Goal: Information Seeking & Learning: Learn about a topic

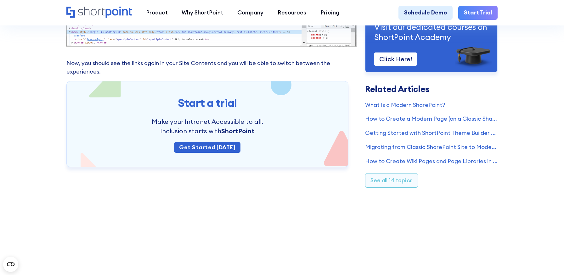
scroll to position [761, 0]
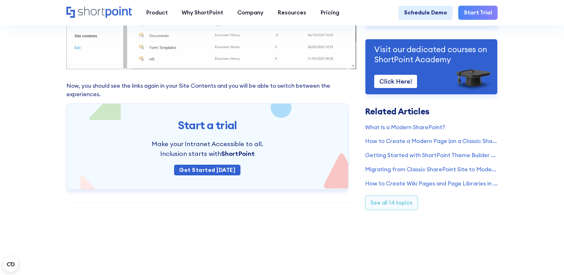
scroll to position [766, 0]
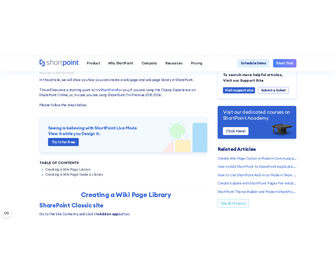
scroll to position [58, 0]
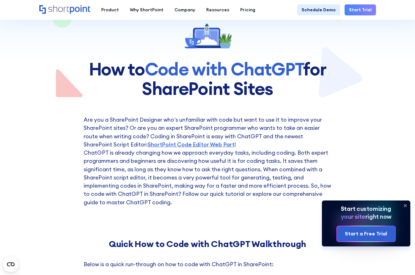
scroll to position [43, 0]
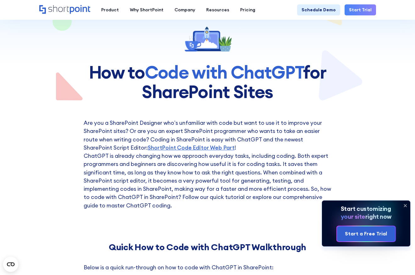
drag, startPoint x: 120, startPoint y: 116, endPoint x: 114, endPoint y: 117, distance: 6.7
click at [336, 207] on icon at bounding box center [405, 206] width 10 height 10
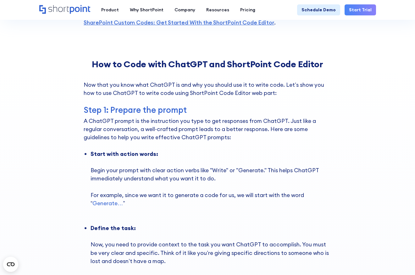
scroll to position [1316, 0]
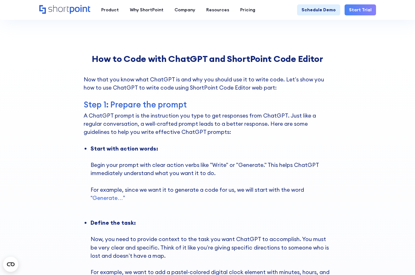
click at [107, 194] on strong "Generate…" at bounding box center [107, 197] width 31 height 7
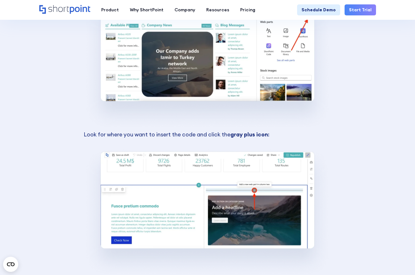
scroll to position [2567, 0]
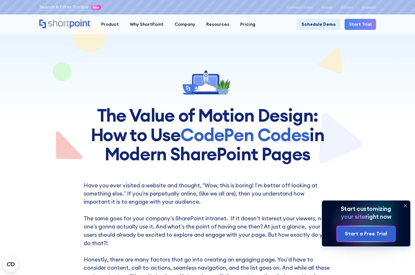
click at [405, 203] on icon at bounding box center [405, 206] width 10 height 10
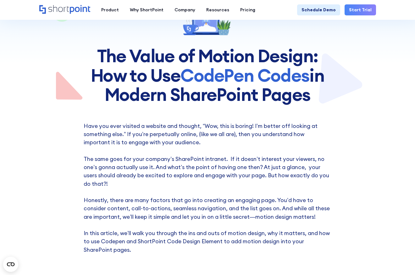
scroll to position [58, 0]
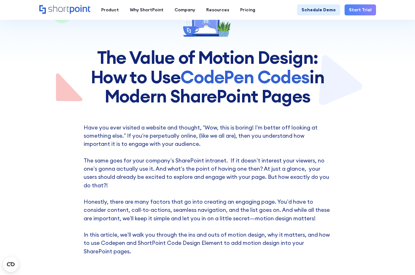
click at [231, 162] on p "Have you ever visited a website and thought, “Wow, this is boring! I’m better o…" at bounding box center [208, 190] width 248 height 132
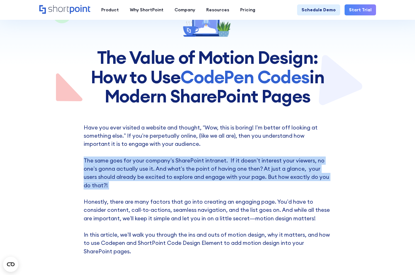
click at [231, 162] on p "Have you ever visited a website and thought, “Wow, this is boring! I’m better o…" at bounding box center [208, 190] width 248 height 132
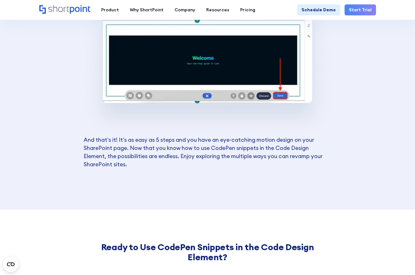
scroll to position [2252, 0]
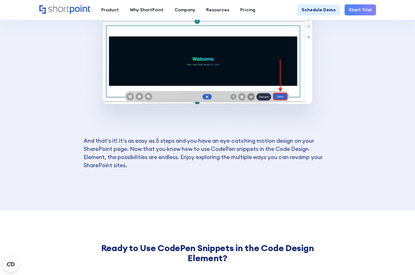
click at [120, 137] on p "And that’s it! It’s as easy as 5 steps and you have an eye-catching motion desi…" at bounding box center [208, 153] width 248 height 33
click at [86, 137] on p "And that’s it! It’s as easy as 5 steps and you have an eye-catching motion desi…" at bounding box center [208, 153] width 248 height 33
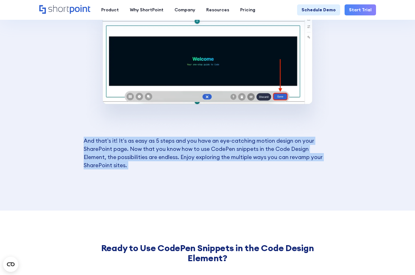
click at [86, 137] on p "And that’s it! It’s as easy as 5 steps and you have an eye-catching motion desi…" at bounding box center [208, 153] width 248 height 33
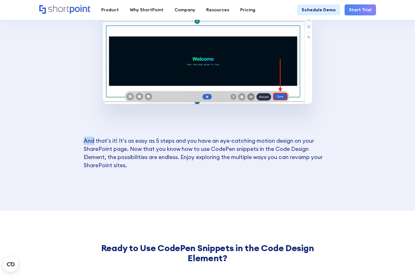
click at [86, 137] on p "And that’s it! It’s as easy as 5 steps and you have an eye-catching motion desi…" at bounding box center [208, 153] width 248 height 33
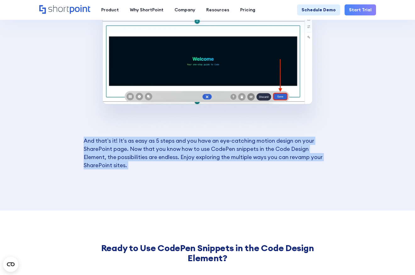
click at [86, 137] on p "And that’s it! It’s as easy as 5 steps and you have an eye-catching motion desi…" at bounding box center [208, 153] width 248 height 33
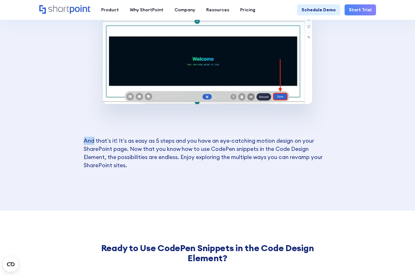
click at [86, 137] on p "And that’s it! It’s as easy as 5 steps and you have an eye-catching motion desi…" at bounding box center [208, 153] width 248 height 33
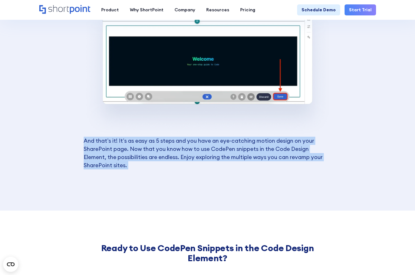
click at [86, 137] on p "And that’s it! It’s as easy as 5 steps and you have an eye-catching motion desi…" at bounding box center [208, 153] width 248 height 33
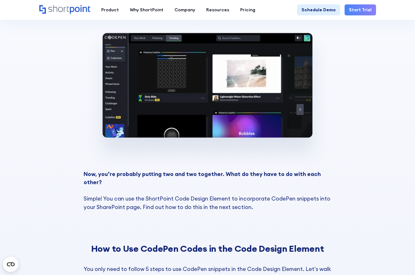
scroll to position [810, 0]
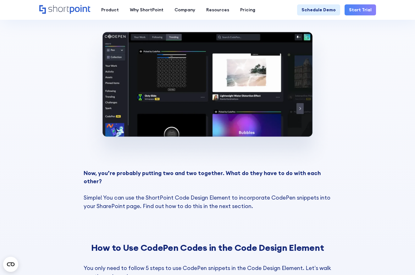
click at [106, 177] on p "Now, you’re probably putting two and two together. What do they have to do with…" at bounding box center [208, 189] width 248 height 41
click at [106, 176] on p "Now, you’re probably putting two and two together. What do they have to do with…" at bounding box center [208, 189] width 248 height 41
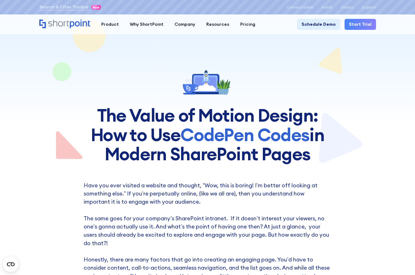
scroll to position [1, 0]
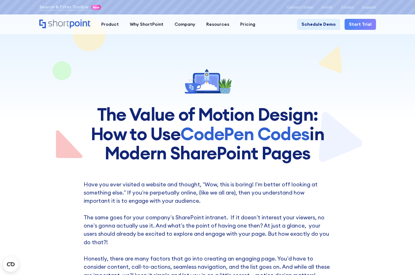
click at [216, 136] on span "CodePen Codes" at bounding box center [244, 134] width 129 height 22
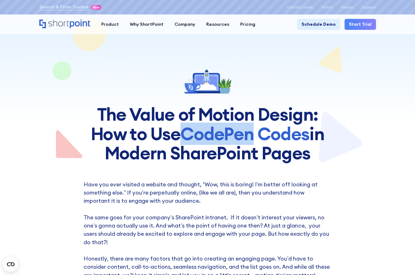
click at [216, 136] on span "CodePen Codes" at bounding box center [244, 134] width 129 height 22
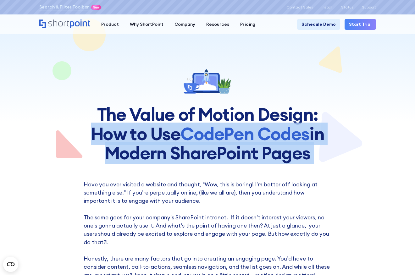
click at [216, 136] on span "CodePen Codes" at bounding box center [244, 134] width 129 height 22
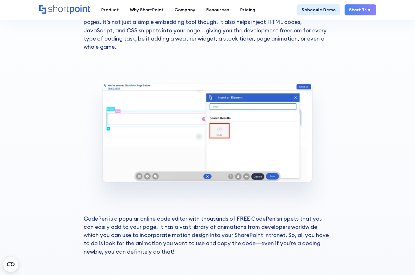
scroll to position [555, 0]
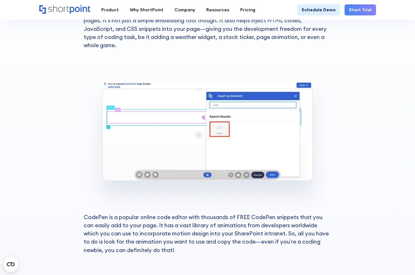
click at [239, 175] on img at bounding box center [208, 145] width 248 height 136
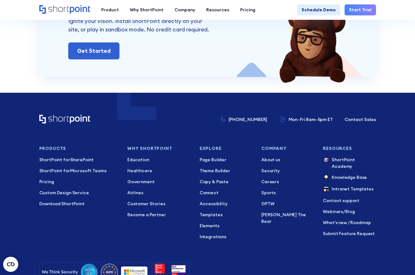
scroll to position [3016, 0]
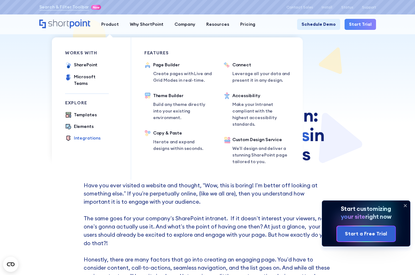
click at [92, 135] on div "Integrations" at bounding box center [87, 138] width 27 height 7
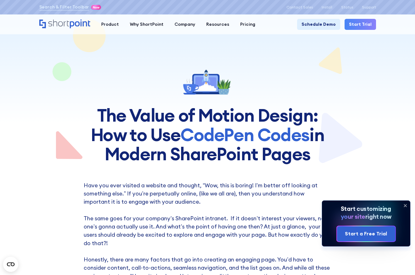
drag, startPoint x: 343, startPoint y: 209, endPoint x: 360, endPoint y: 211, distance: 17.1
click at [360, 211] on icon at bounding box center [366, 224] width 88 height 46
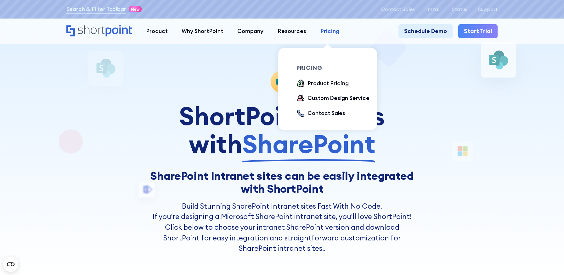
click at [333, 28] on div "Pricing" at bounding box center [329, 31] width 19 height 8
click at [328, 81] on div "Product Pricing" at bounding box center [327, 83] width 41 height 8
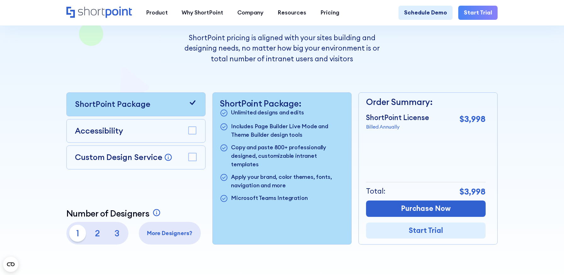
scroll to position [130, 0]
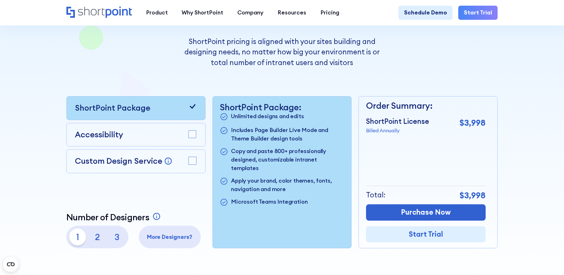
click at [98, 239] on p "2" at bounding box center [97, 237] width 17 height 17
click at [117, 236] on p "3" at bounding box center [116, 237] width 17 height 17
click at [161, 236] on p "More Designers?" at bounding box center [169, 237] width 56 height 8
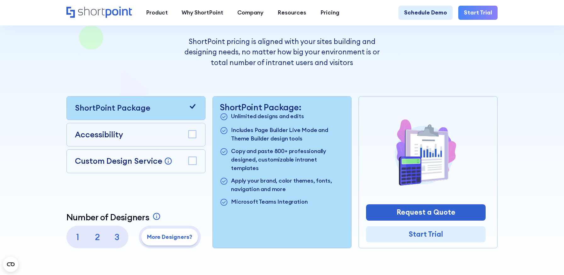
click at [114, 237] on p "3" at bounding box center [116, 237] width 17 height 17
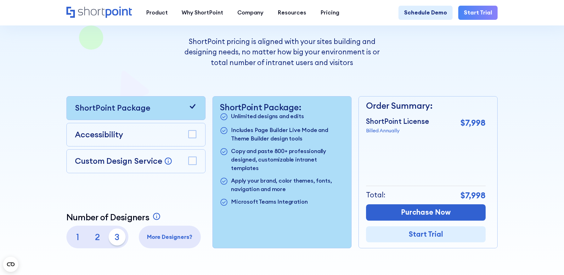
click at [158, 233] on p "More Designers?" at bounding box center [169, 237] width 56 height 8
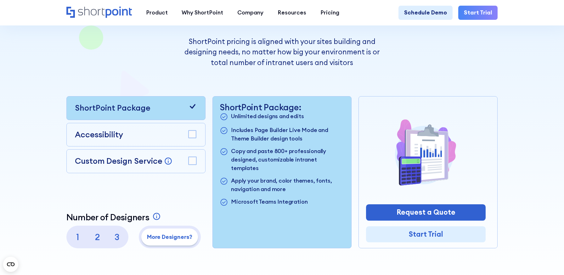
click at [116, 235] on p "3" at bounding box center [116, 237] width 17 height 17
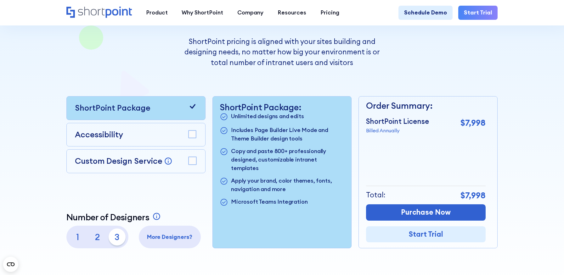
click at [172, 235] on p "More Designers?" at bounding box center [169, 237] width 56 height 8
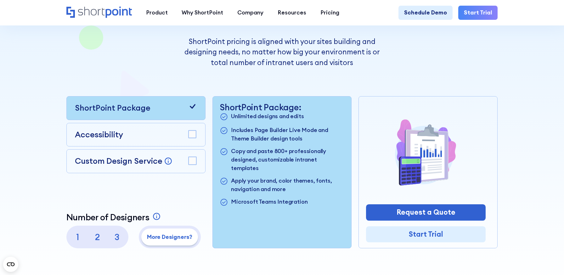
click at [118, 237] on p "3" at bounding box center [116, 237] width 17 height 17
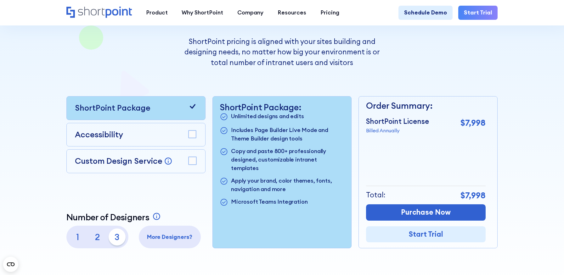
click at [159, 237] on p "More Designers?" at bounding box center [169, 237] width 56 height 8
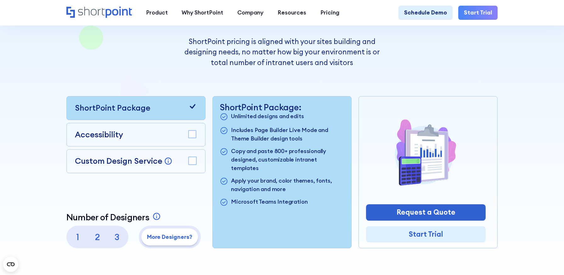
click at [114, 237] on p "3" at bounding box center [116, 237] width 17 height 17
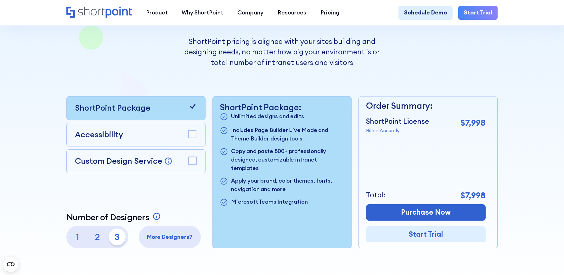
click at [99, 237] on p "2" at bounding box center [97, 237] width 17 height 17
click at [79, 237] on p "1" at bounding box center [77, 237] width 17 height 17
click at [119, 239] on p "3" at bounding box center [116, 237] width 17 height 17
click at [157, 237] on p "More Designers?" at bounding box center [169, 237] width 56 height 8
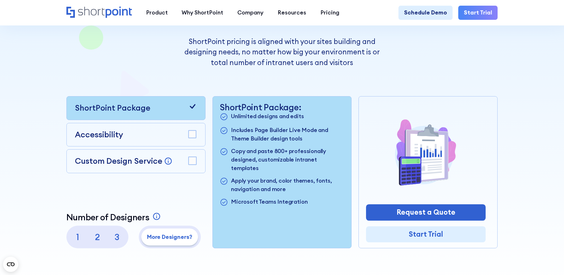
click at [115, 239] on p "3" at bounding box center [116, 237] width 17 height 17
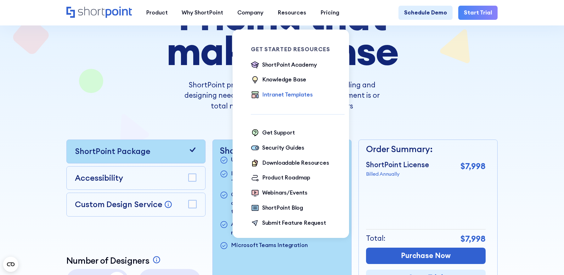
scroll to position [62, 0]
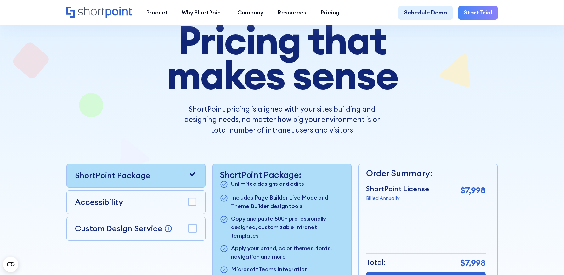
click at [158, 157] on div "Pricing that makes sense ShortPoint pricing is aligned with your sites building…" at bounding box center [281, 169] width 431 height 293
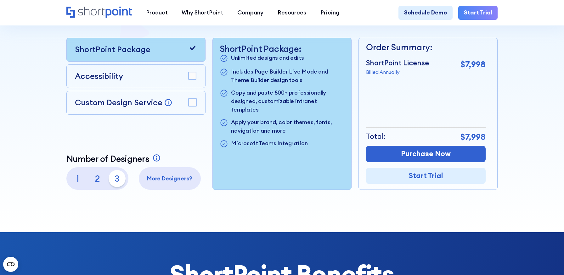
scroll to position [194, 0]
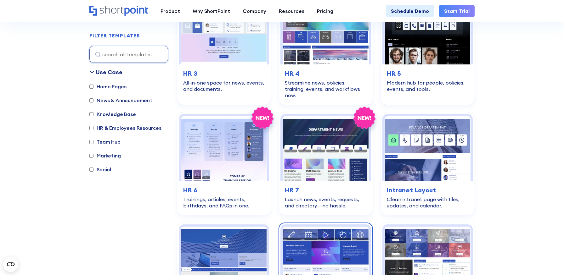
scroll to position [346, 0]
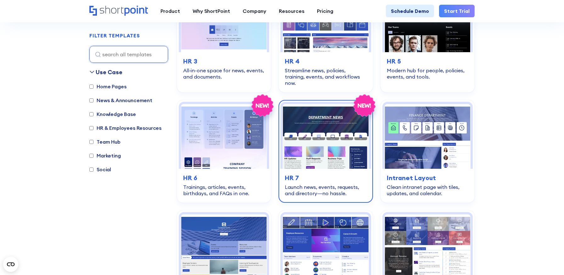
click at [337, 173] on h3 "HR 7" at bounding box center [325, 177] width 81 height 9
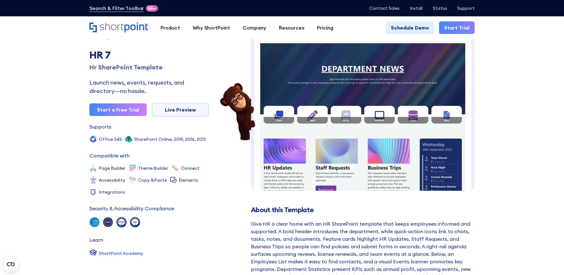
scroll to position [15, 0]
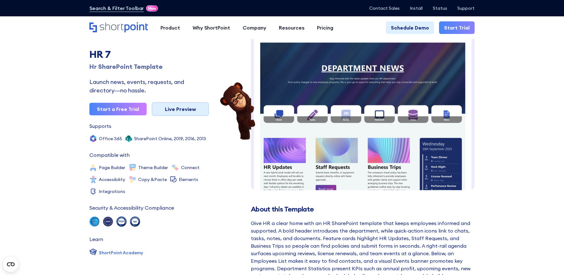
click at [190, 109] on link "Live Preview" at bounding box center [180, 109] width 57 height 14
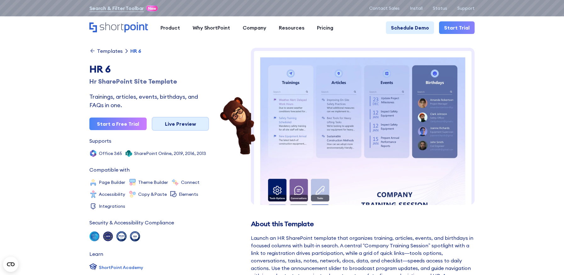
click at [187, 123] on link "Live Preview" at bounding box center [180, 124] width 57 height 14
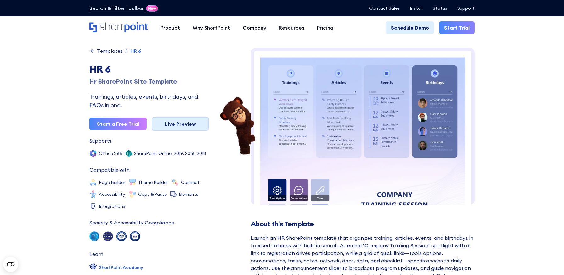
click at [191, 123] on link "Live Preview" at bounding box center [180, 124] width 57 height 14
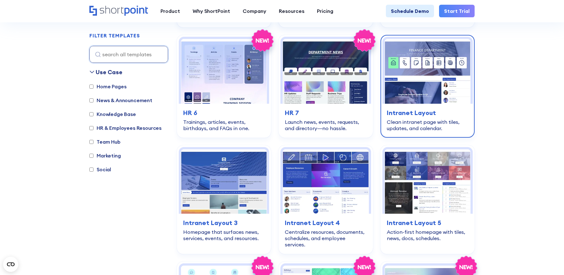
scroll to position [393, 0]
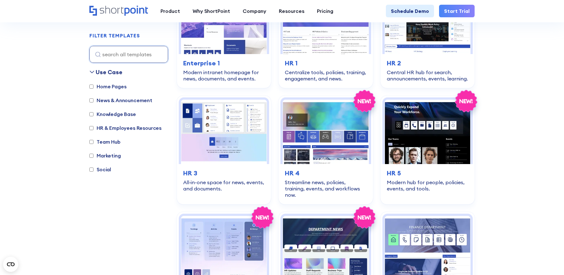
scroll to position [381, 0]
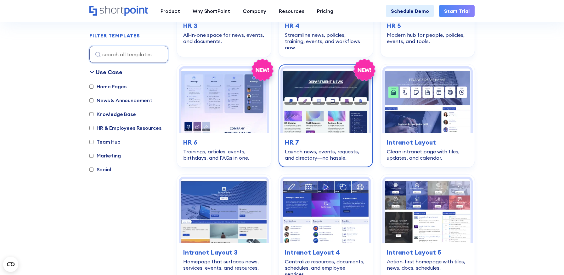
click at [320, 123] on img at bounding box center [325, 101] width 86 height 64
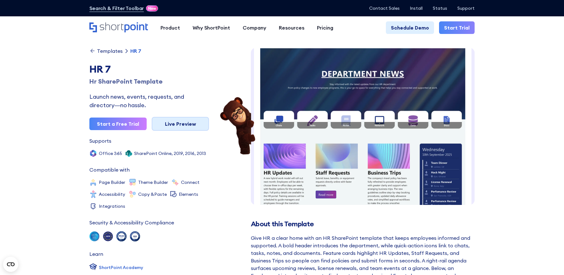
scroll to position [9, 0]
click at [197, 125] on link "Live Preview" at bounding box center [180, 124] width 57 height 14
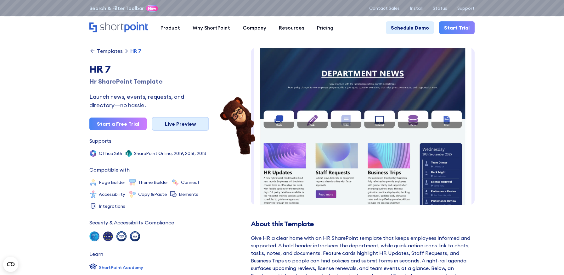
scroll to position [0, 0]
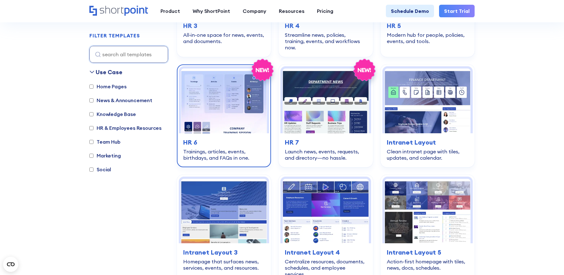
click at [238, 148] on div "Trainings, articles, events, birthdays, and FAQs in one." at bounding box center [223, 154] width 81 height 13
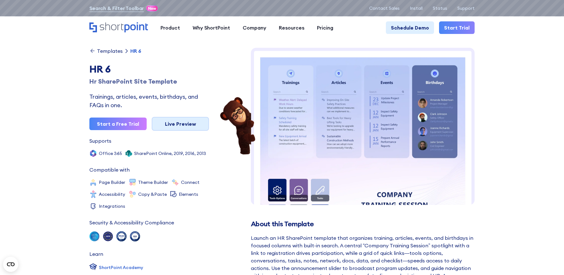
click at [167, 123] on link "Live Preview" at bounding box center [180, 124] width 57 height 14
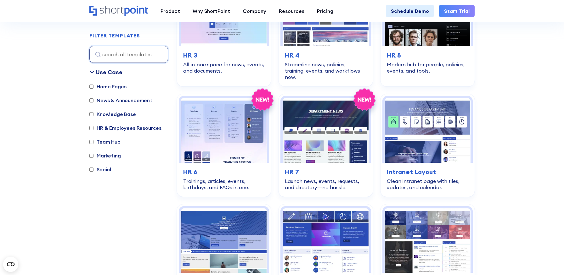
scroll to position [345, 0]
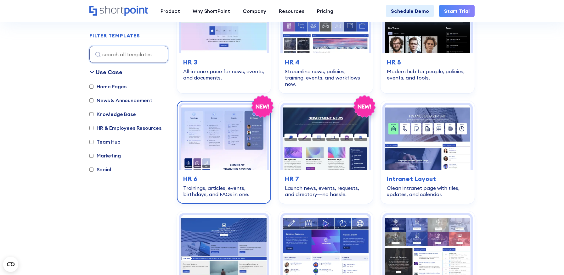
click at [239, 174] on h3 "HR 6" at bounding box center [223, 178] width 81 height 9
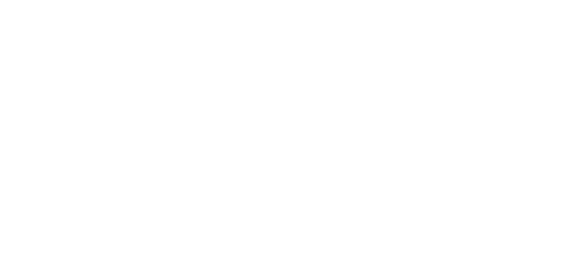
scroll to position [425, 0]
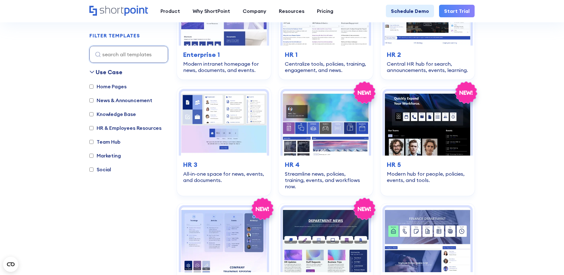
scroll to position [263, 0]
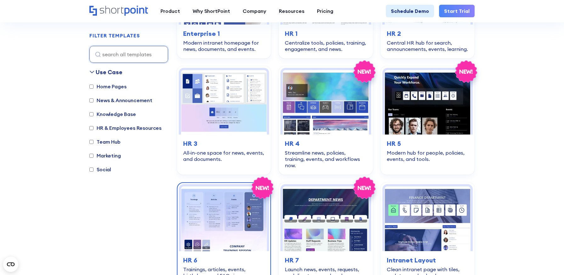
click at [230, 237] on img at bounding box center [224, 218] width 86 height 64
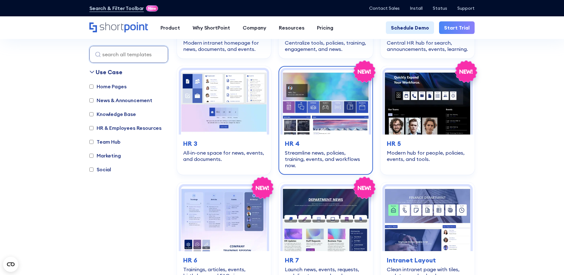
click at [327, 152] on div "Streamline news, policies, training, events, and workflows now." at bounding box center [325, 159] width 81 height 19
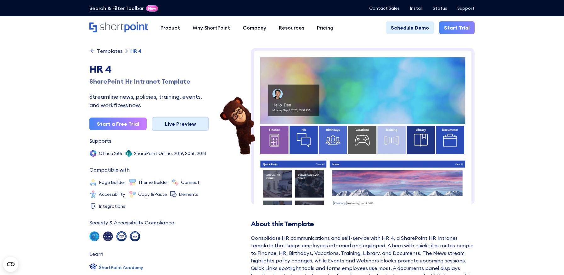
click at [195, 125] on link "Live Preview" at bounding box center [180, 124] width 57 height 14
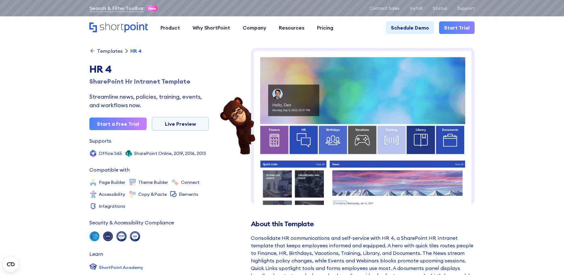
click at [135, 81] on div "SharePoint Hr Intranet Template" at bounding box center [148, 81] width 119 height 9
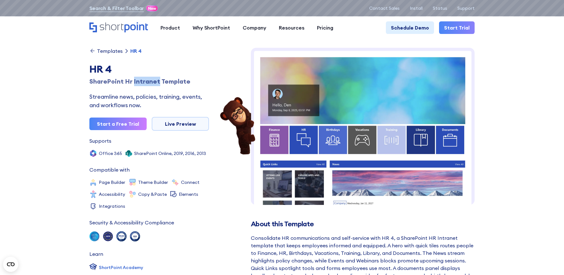
click at [135, 81] on div "SharePoint Hr Intranet Template" at bounding box center [148, 81] width 119 height 9
click at [127, 81] on div "SharePoint Hr Intranet Template" at bounding box center [148, 81] width 119 height 9
click at [113, 81] on div "SharePoint Hr Intranet Template" at bounding box center [148, 81] width 119 height 9
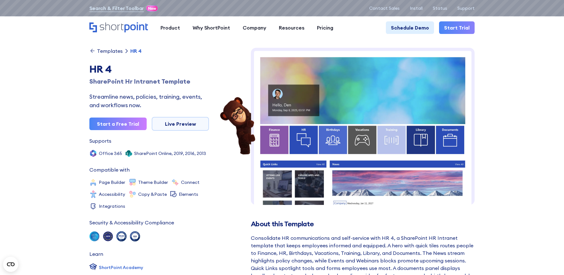
click at [270, 238] on div "Consolidate HR communications and self-service with HR 4, a SharePoint HR Intra…" at bounding box center [363, 271] width 224 height 75
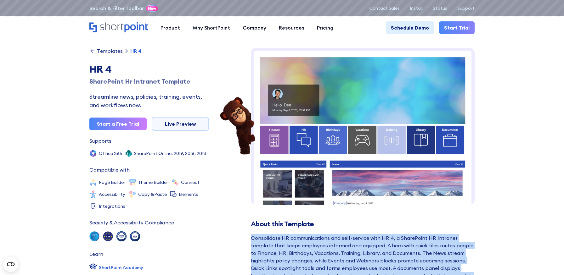
click at [270, 238] on div "Consolidate HR communications and self-service with HR 4, a SharePoint HR Intra…" at bounding box center [363, 271] width 224 height 75
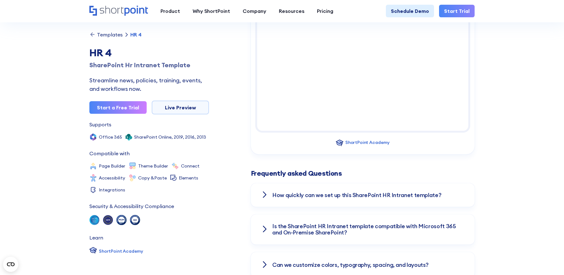
scroll to position [744, 0]
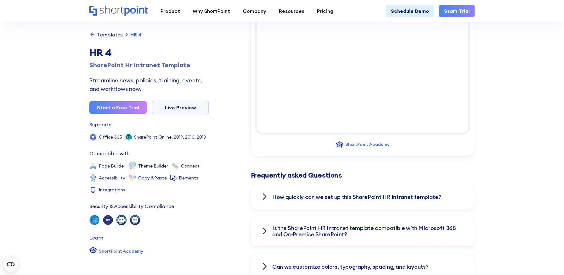
click at [286, 194] on h3 "How quickly can we set up this SharePoint HR Intranet template?" at bounding box center [356, 197] width 169 height 6
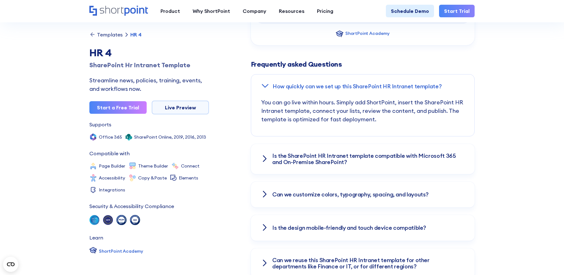
scroll to position [862, 0]
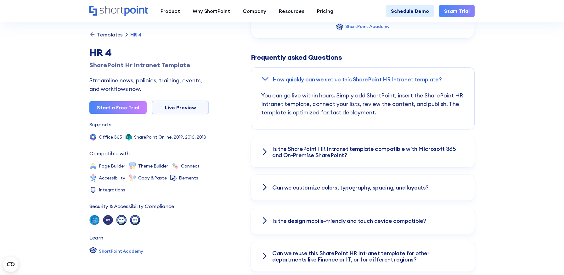
click at [279, 149] on h3 "Is the SharePoint HR Intranet template compatible with Microsoft 365 and On-Pre…" at bounding box center [368, 152] width 192 height 13
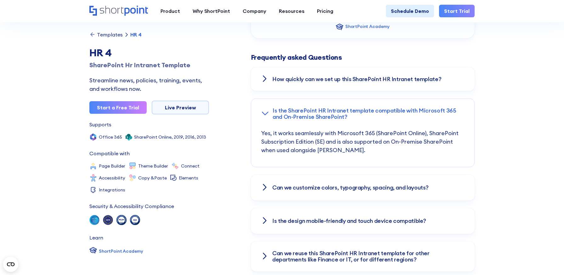
click at [279, 185] on h3 "Can we customize colors, typography, spacing, and layouts?" at bounding box center [350, 188] width 156 height 6
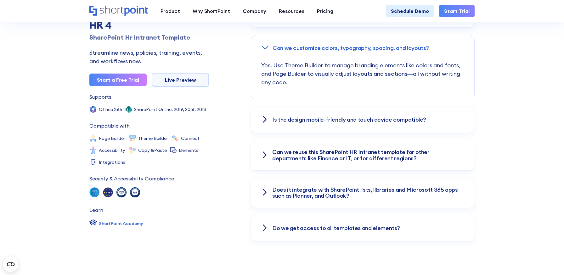
scroll to position [965, 0]
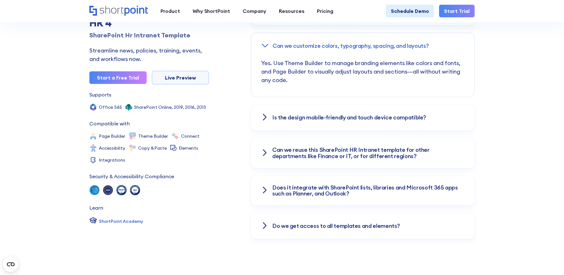
click at [287, 151] on h3 "Can we reuse this SharePoint HR Intranet template for other departments like Fi…" at bounding box center [368, 153] width 192 height 13
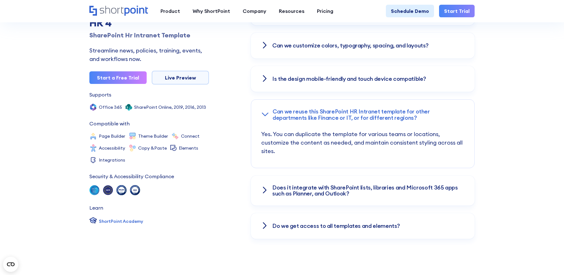
click at [291, 108] on h3 "Can we reuse this SharePoint HR Intranet template for other departments like Fi…" at bounding box center [368, 114] width 192 height 13
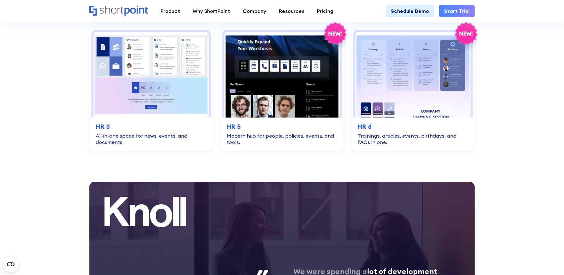
scroll to position [1360, 0]
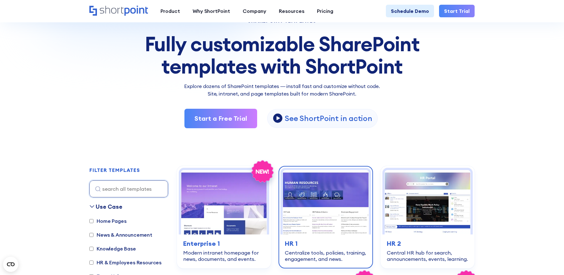
scroll to position [104, 0]
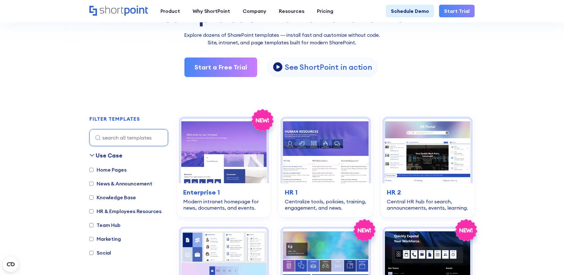
click at [113, 170] on label "Home Pages" at bounding box center [107, 170] width 37 height 8
click at [93, 170] on input "Home Pages" at bounding box center [91, 170] width 4 height 4
checkbox input "true"
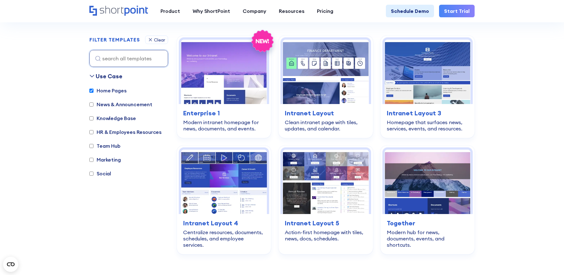
scroll to position [188, 0]
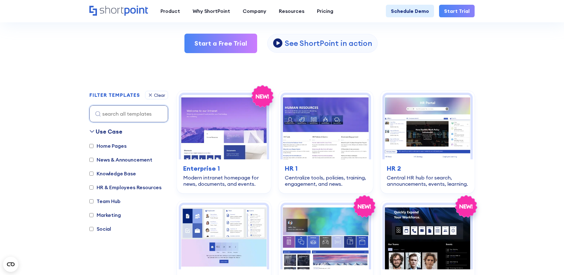
scroll to position [126, 0]
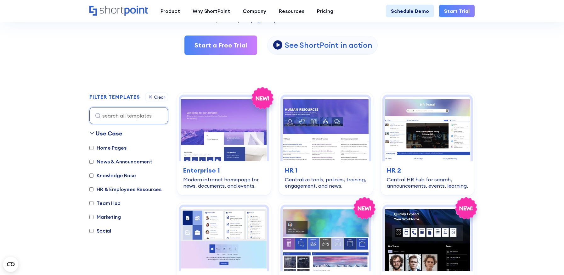
click at [98, 147] on label "Home Pages" at bounding box center [107, 148] width 37 height 8
click at [93, 147] on input "Home Pages" at bounding box center [91, 148] width 4 height 4
checkbox input "true"
click at [103, 162] on label "News & Announcement" at bounding box center [120, 162] width 63 height 8
click at [93, 162] on input "News & Announcement" at bounding box center [91, 162] width 4 height 4
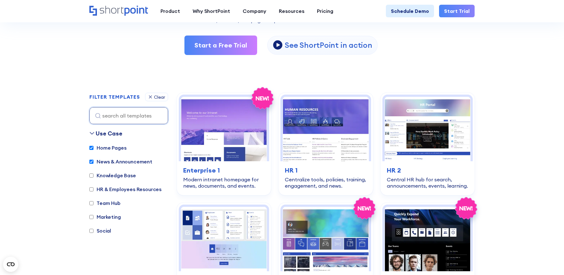
click at [103, 160] on label "News & Announcement" at bounding box center [120, 162] width 63 height 8
click at [93, 160] on input "News & Announcement" at bounding box center [91, 162] width 4 height 4
checkbox input "false"
click at [105, 148] on label "Home Pages" at bounding box center [107, 148] width 37 height 8
click at [93, 148] on input "Home Pages" at bounding box center [91, 148] width 4 height 4
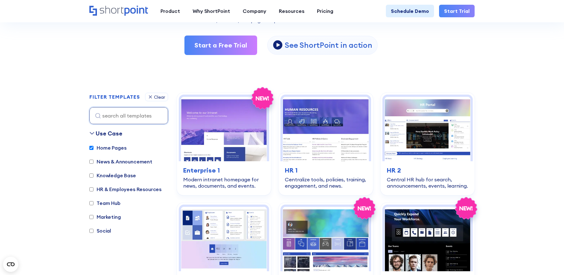
checkbox input "false"
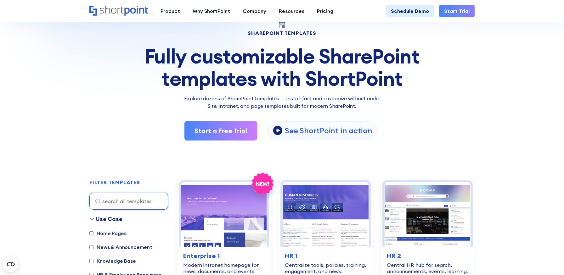
scroll to position [93, 0]
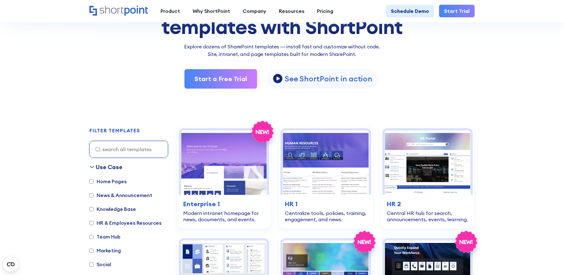
click at [110, 182] on label "Home Pages" at bounding box center [107, 182] width 37 height 8
click at [93, 182] on input "Home Pages" at bounding box center [91, 182] width 4 height 4
checkbox input "true"
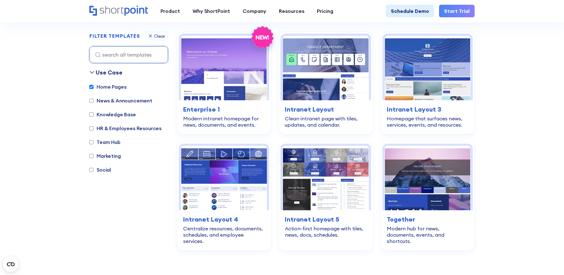
scroll to position [188, 0]
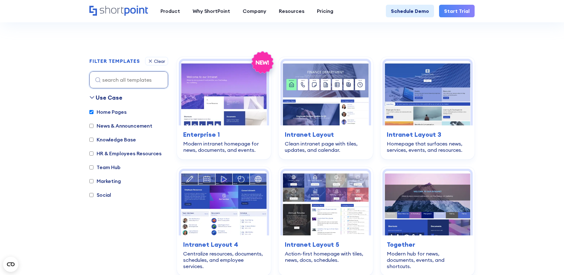
scroll to position [165, 0]
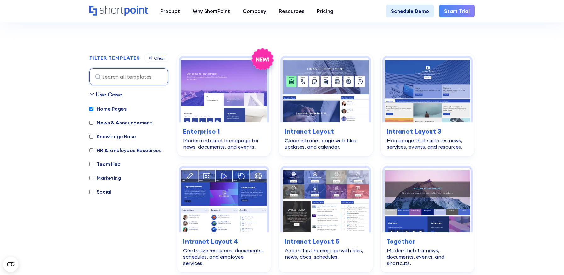
click at [108, 109] on label "Home Pages" at bounding box center [107, 109] width 37 height 8
click at [93, 109] on input "Home Pages" at bounding box center [91, 109] width 4 height 4
checkbox input "false"
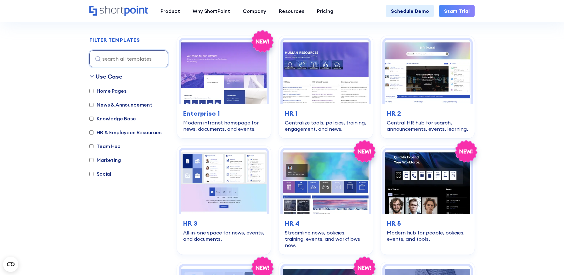
scroll to position [188, 0]
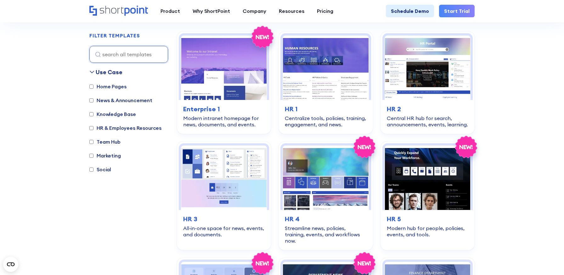
click at [112, 99] on label "News & Announcement" at bounding box center [120, 101] width 63 height 8
click at [93, 99] on input "News & Announcement" at bounding box center [91, 100] width 4 height 4
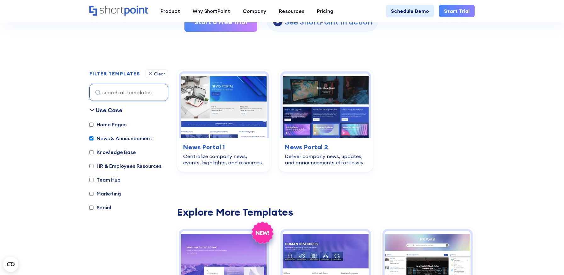
click at [114, 138] on label "News & Announcement" at bounding box center [120, 139] width 63 height 8
click at [93, 138] on input "News & Announcement" at bounding box center [91, 138] width 4 height 4
checkbox input "false"
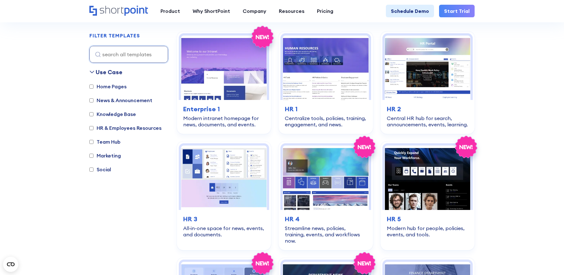
click at [113, 242] on div "Use Case Home Pages News & Announcement Knowledge Base HR & Employees Resources…" at bounding box center [128, 158] width 79 height 181
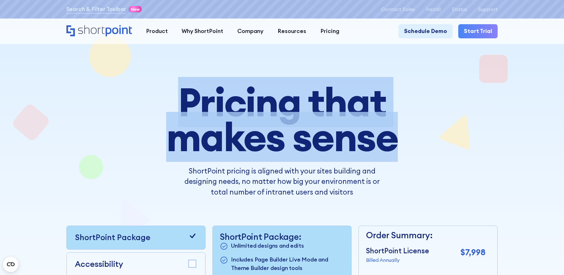
drag, startPoint x: 183, startPoint y: 96, endPoint x: 392, endPoint y: 142, distance: 214.0
click at [399, 142] on h1 "Pricing that makes sense" at bounding box center [281, 120] width 317 height 70
click at [391, 141] on h1 "Pricing that makes sense" at bounding box center [281, 120] width 317 height 70
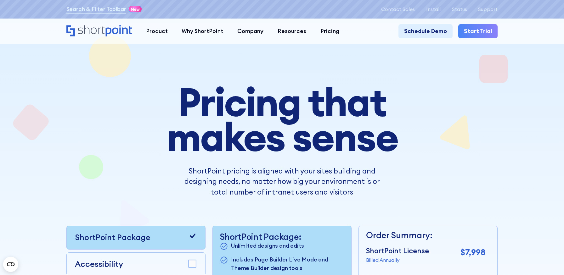
click at [391, 141] on h1 "Pricing that makes sense" at bounding box center [281, 120] width 317 height 70
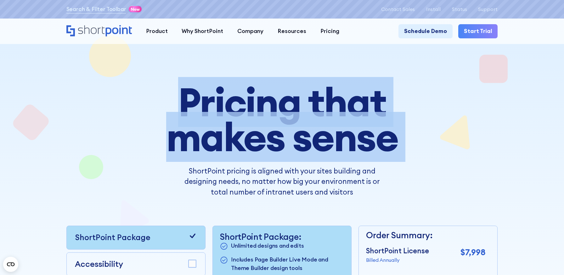
click at [391, 141] on h1 "Pricing that makes sense" at bounding box center [281, 120] width 317 height 70
click at [325, 95] on h1 "Pricing that makes sense" at bounding box center [281, 120] width 317 height 70
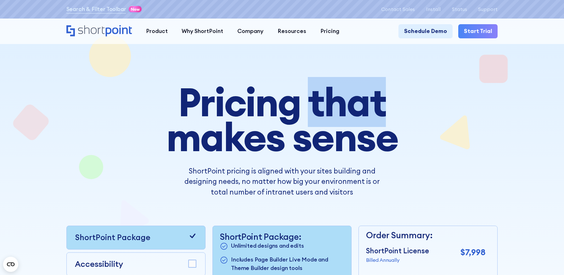
click at [325, 95] on h1 "Pricing that makes sense" at bounding box center [281, 120] width 317 height 70
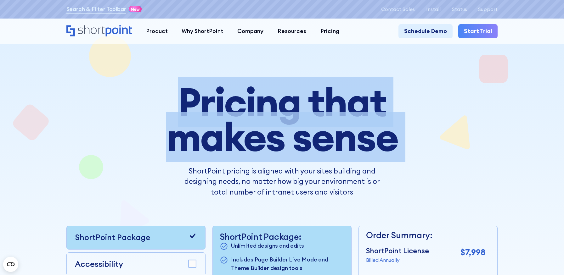
click at [325, 95] on h1 "Pricing that makes sense" at bounding box center [281, 120] width 317 height 70
click at [326, 107] on h1 "Pricing that makes sense" at bounding box center [281, 120] width 317 height 70
